Goal: Find specific page/section: Find specific page/section

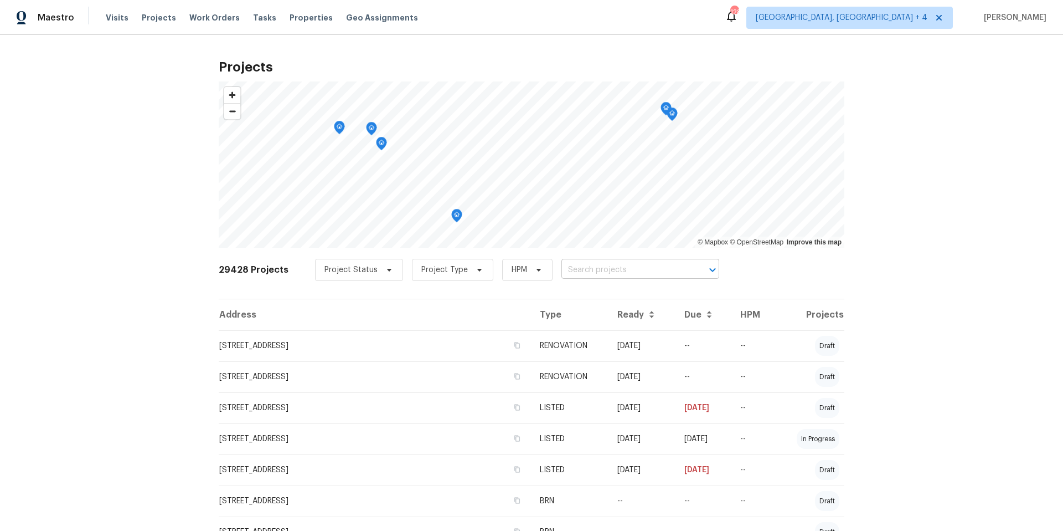
click at [584, 265] on input "text" at bounding box center [625, 269] width 127 height 17
paste input "[STREET_ADDRESS][PERSON_NAME]"
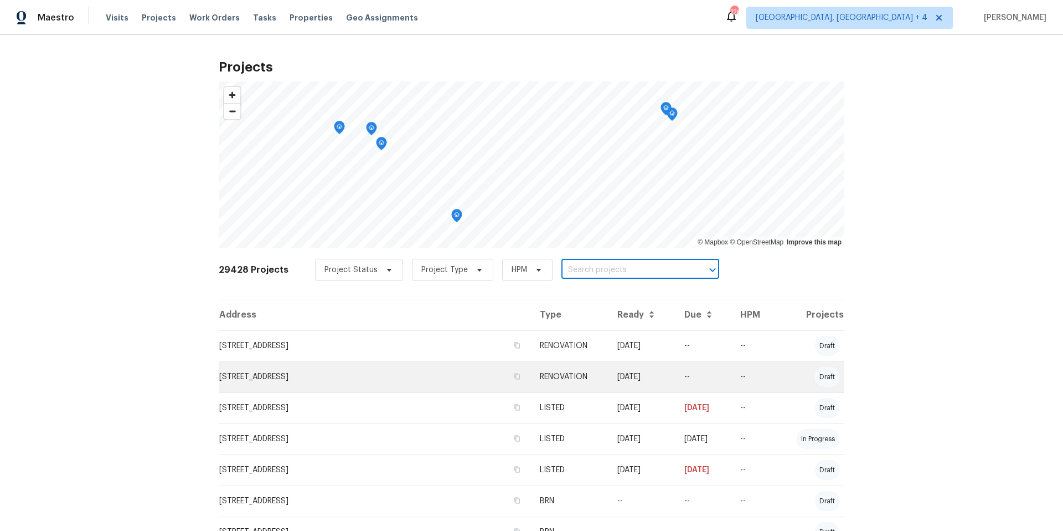
type input "[STREET_ADDRESS][PERSON_NAME]"
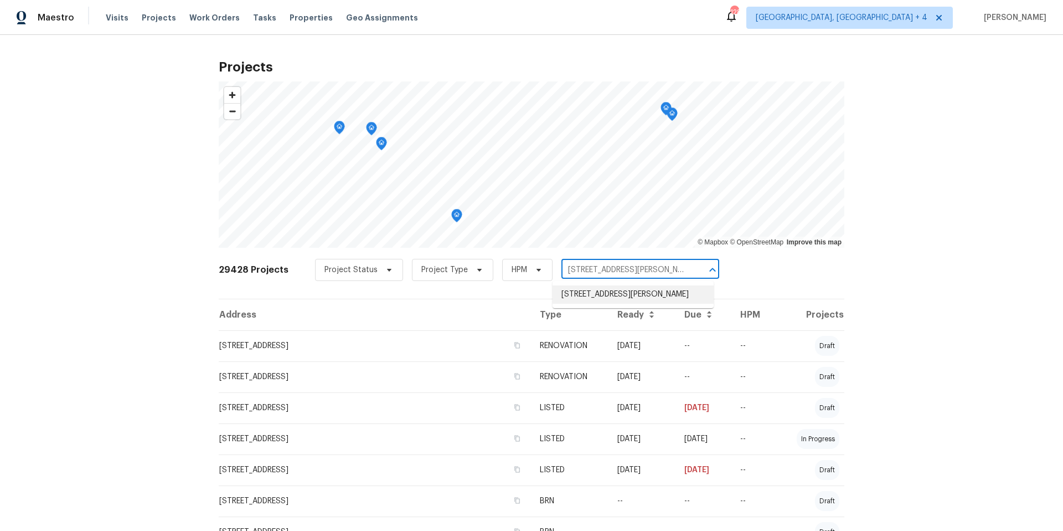
click at [599, 294] on li "[STREET_ADDRESS][PERSON_NAME]" at bounding box center [633, 294] width 161 height 18
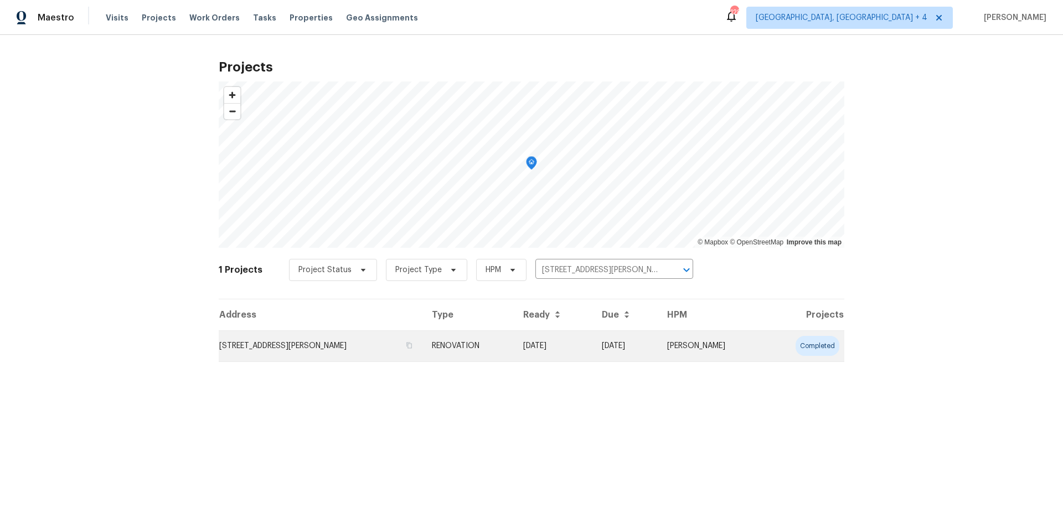
click at [312, 351] on td "[STREET_ADDRESS][PERSON_NAME]" at bounding box center [321, 345] width 204 height 31
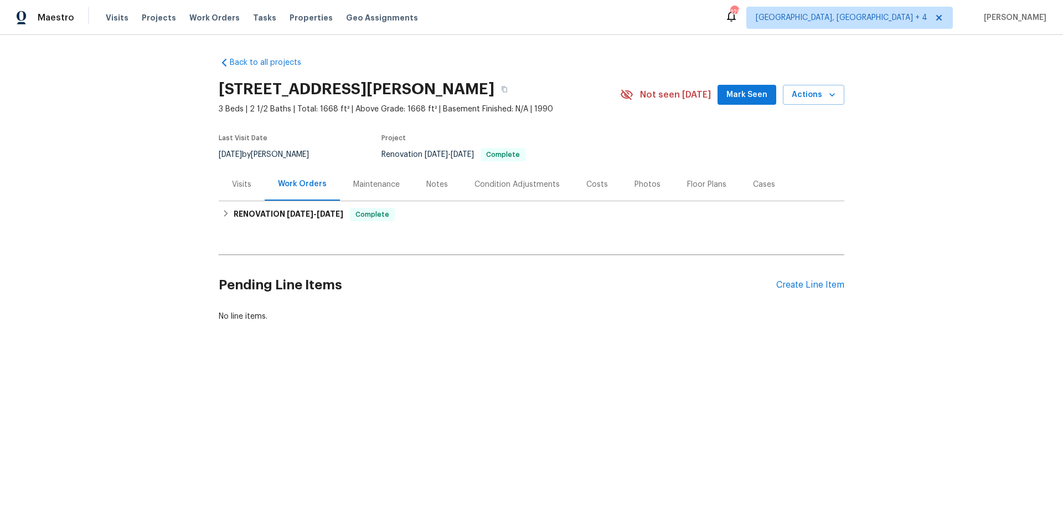
click at [693, 184] on div "Floor Plans" at bounding box center [706, 184] width 39 height 11
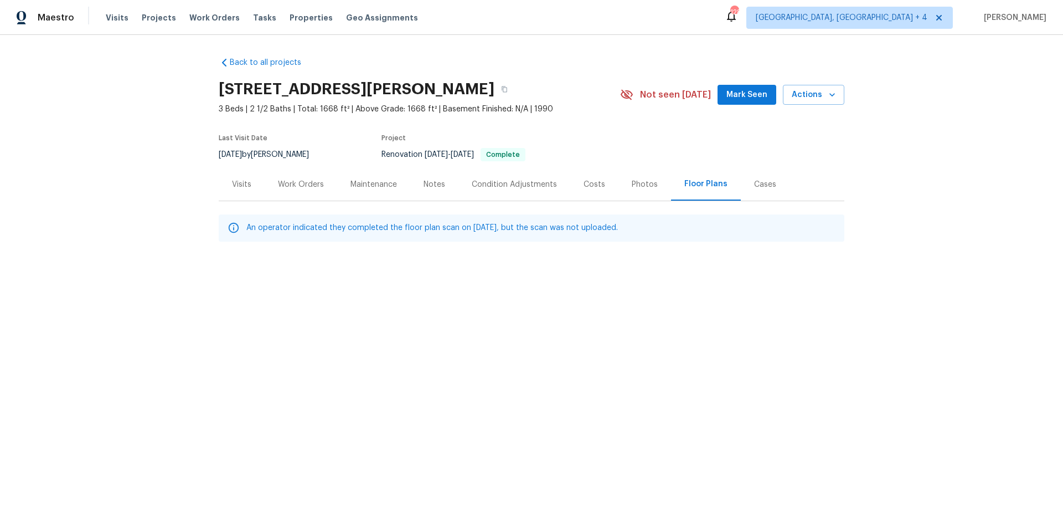
click at [251, 187] on div "Visits" at bounding box center [241, 184] width 19 height 11
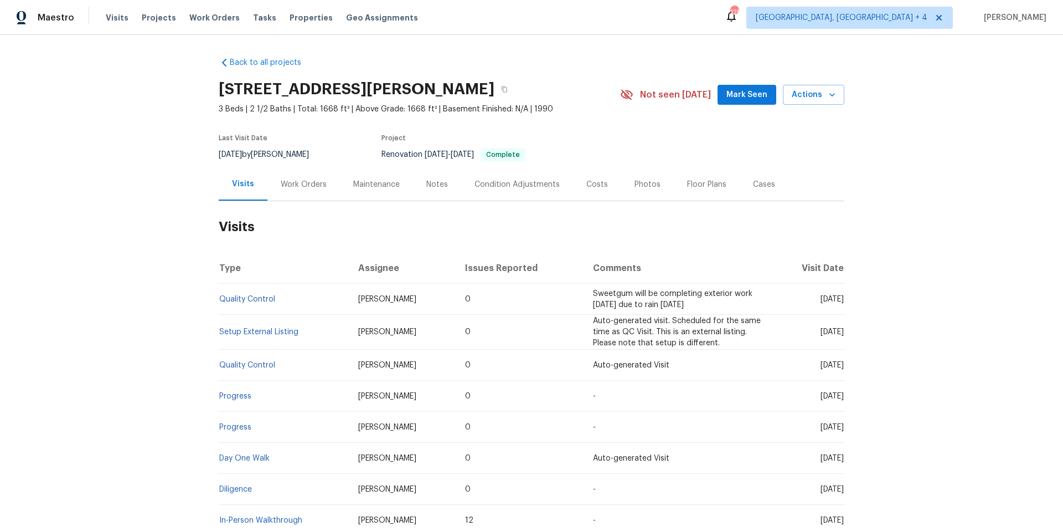
click at [304, 183] on div "Work Orders" at bounding box center [304, 184] width 46 height 11
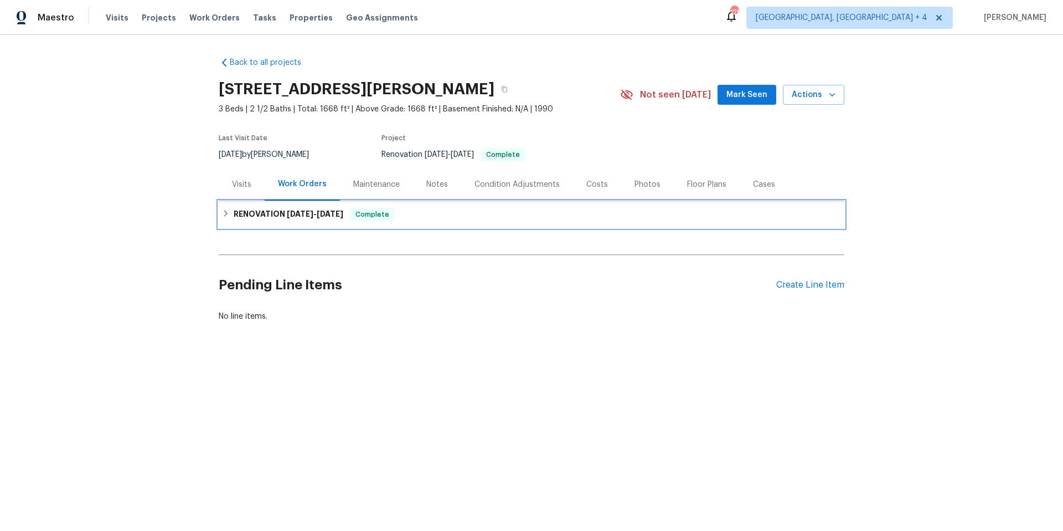
click at [377, 214] on span "Complete" at bounding box center [372, 214] width 43 height 11
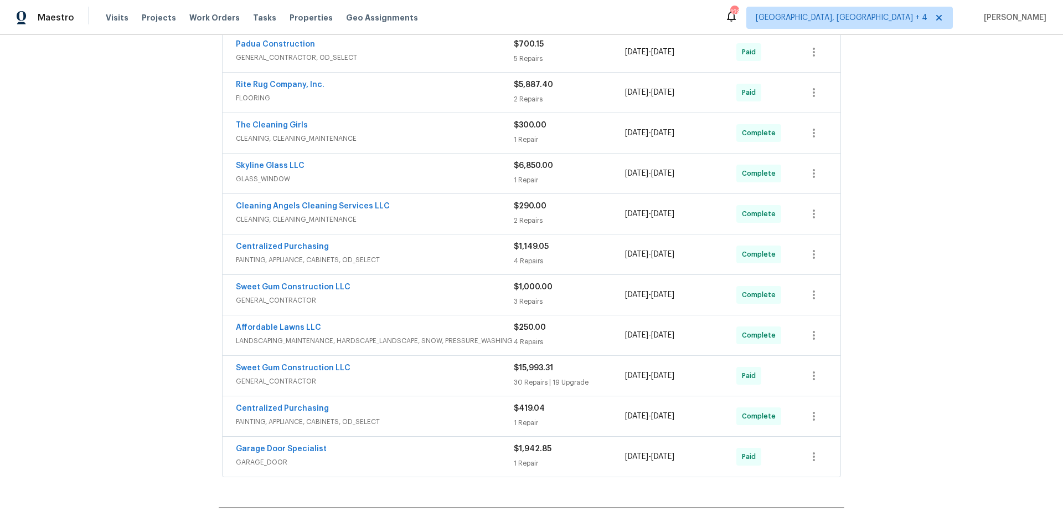
scroll to position [255, 0]
click at [469, 369] on div "Sweet Gum Construction LLC" at bounding box center [375, 369] width 278 height 13
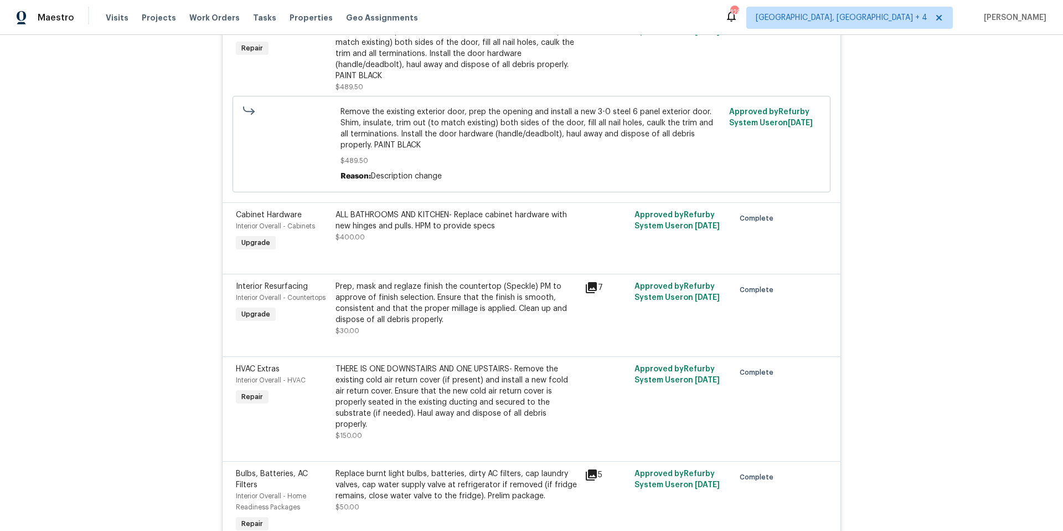
scroll to position [1921, 0]
click at [594, 280] on icon at bounding box center [591, 286] width 13 height 13
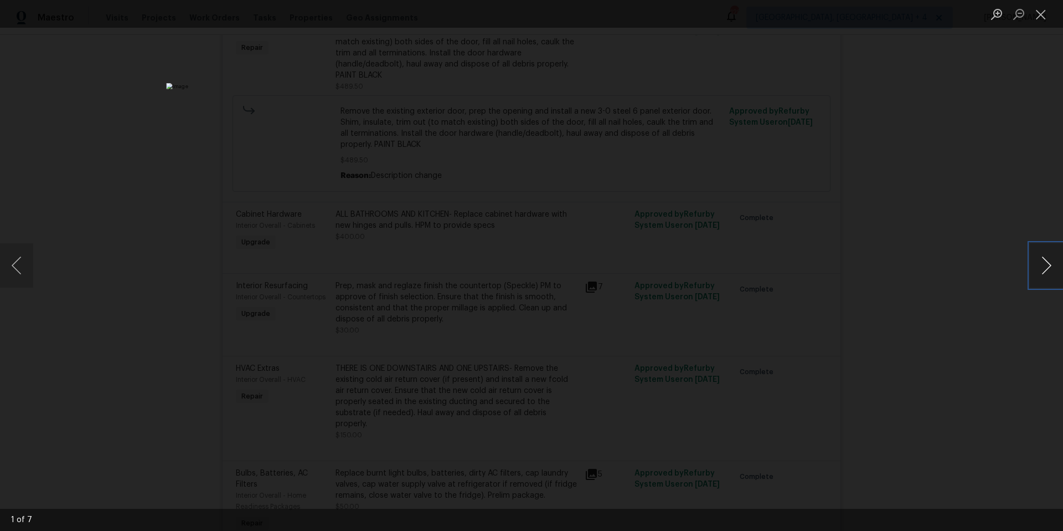
click at [1051, 268] on button "Next image" at bounding box center [1046, 265] width 33 height 44
click at [1039, 14] on button "Close lightbox" at bounding box center [1041, 13] width 22 height 19
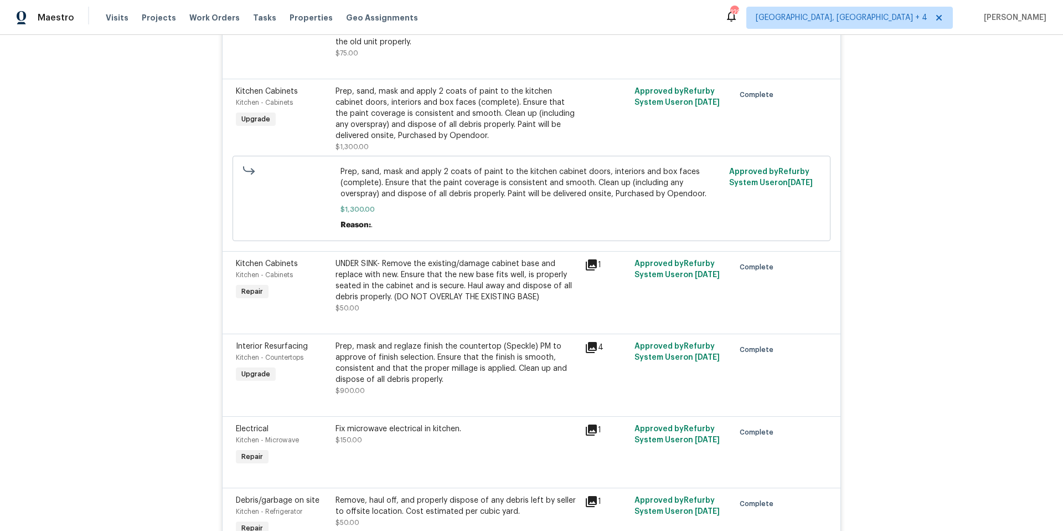
scroll to position [4313, 0]
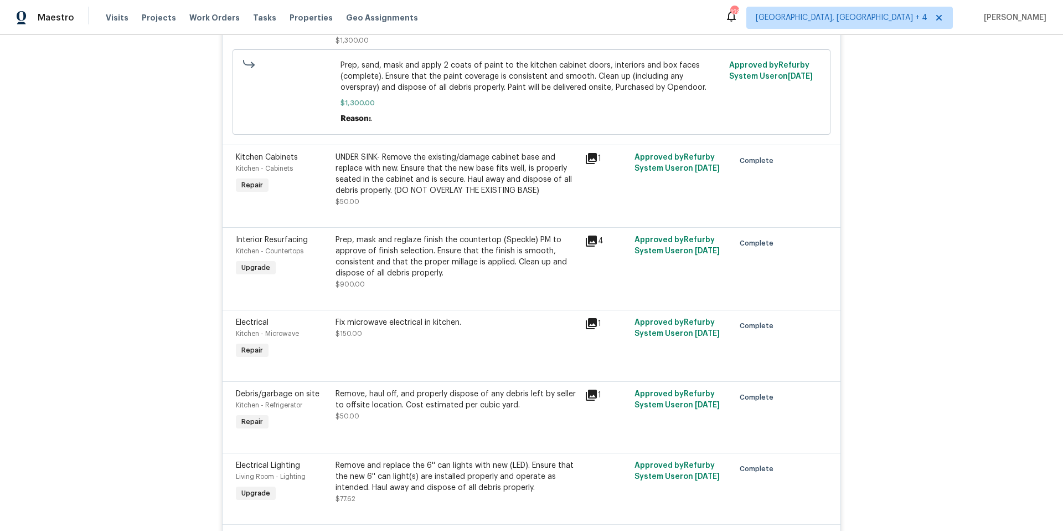
click at [593, 234] on icon at bounding box center [591, 240] width 13 height 13
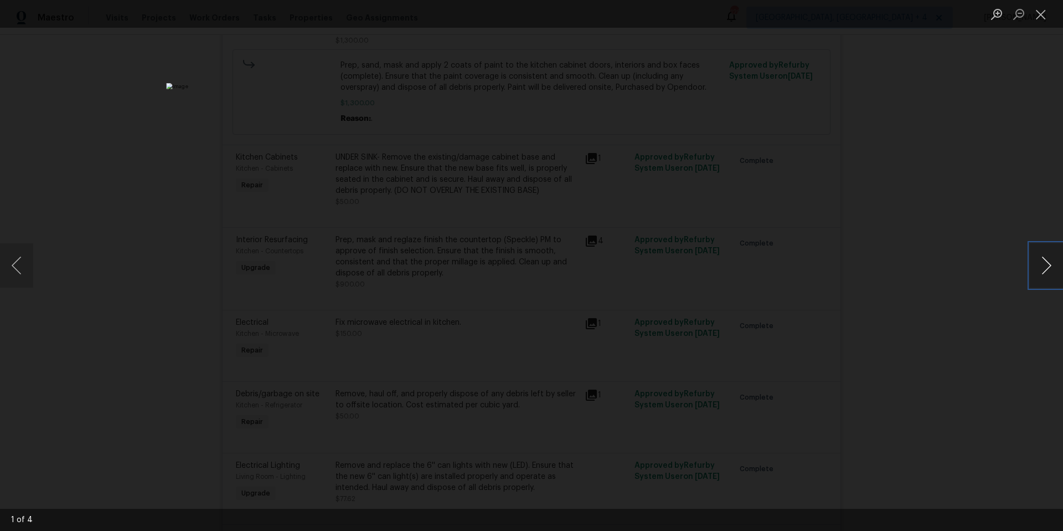
click at [1045, 267] on button "Next image" at bounding box center [1046, 265] width 33 height 44
